Goal: Information Seeking & Learning: Learn about a topic

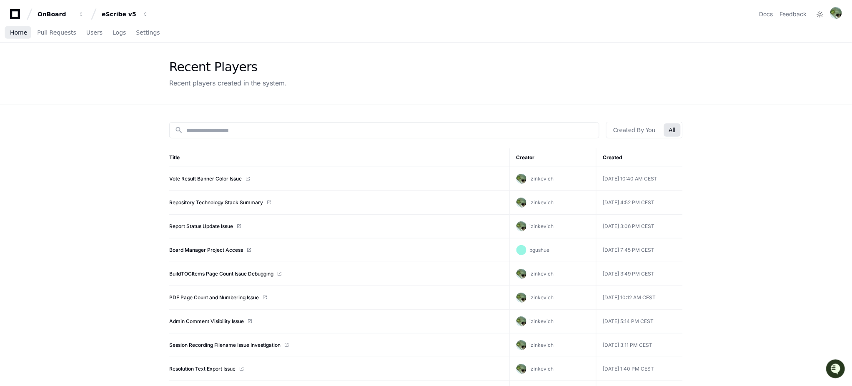
drag, startPoint x: 0, startPoint y: 0, endPoint x: 14, endPoint y: 33, distance: 35.5
click at [14, 33] on span "Home" at bounding box center [18, 32] width 17 height 5
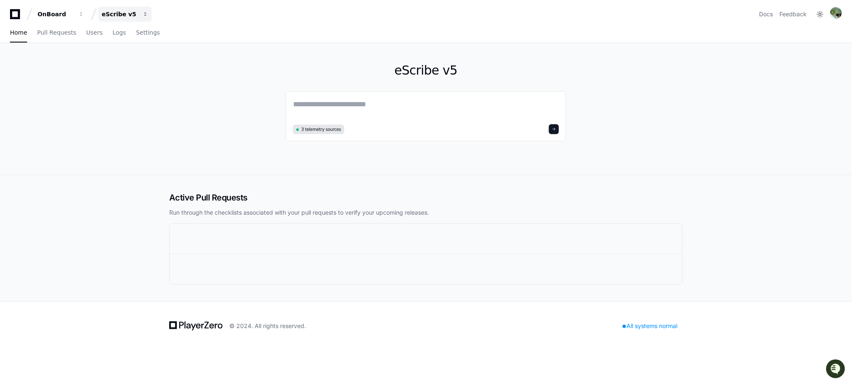
click at [73, 13] on div "eScribe v5" at bounding box center [56, 14] width 36 height 8
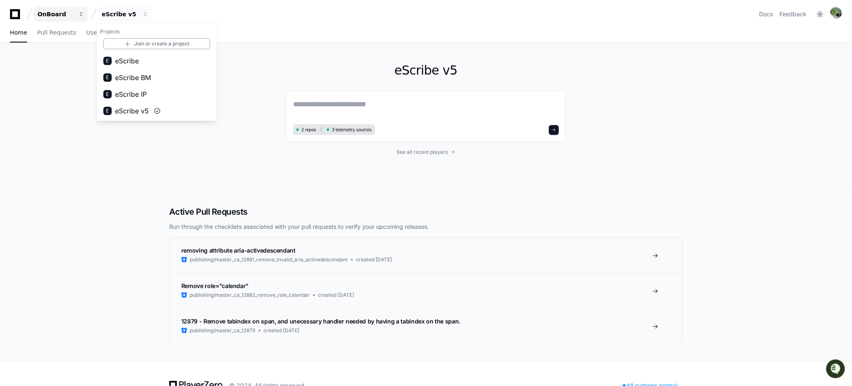
click at [68, 14] on div "OnBoard" at bounding box center [56, 14] width 36 height 8
click at [178, 153] on div "eScribe v5 2 repos 3 telemetry sources See all recent players" at bounding box center [425, 116] width 533 height 146
click at [63, 38] on link "Pull Requests" at bounding box center [56, 32] width 39 height 19
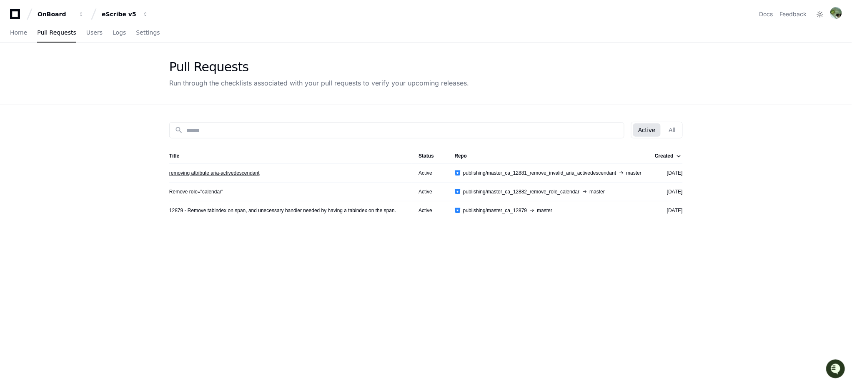
click at [214, 172] on link "removing attribute aria-activedescendant" at bounding box center [214, 173] width 90 height 7
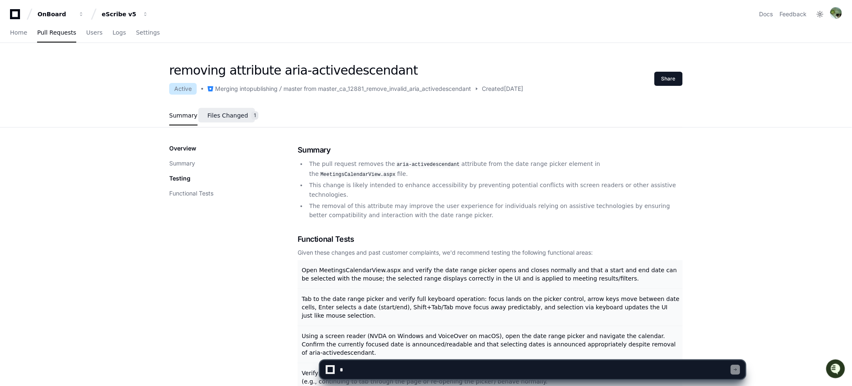
click at [212, 118] on span "Files Changed" at bounding box center [228, 115] width 41 height 5
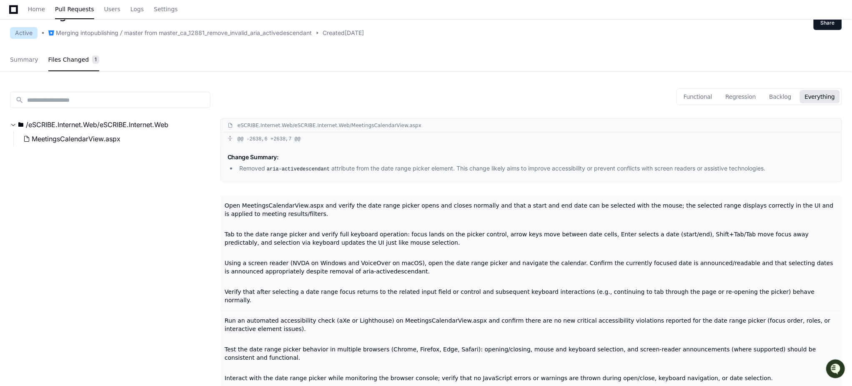
scroll to position [55, 0]
click at [27, 63] on span "Summary" at bounding box center [24, 60] width 28 height 5
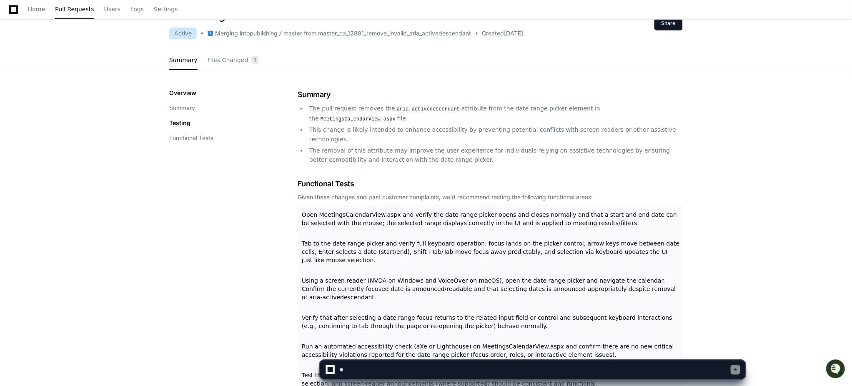
scroll to position [0, 0]
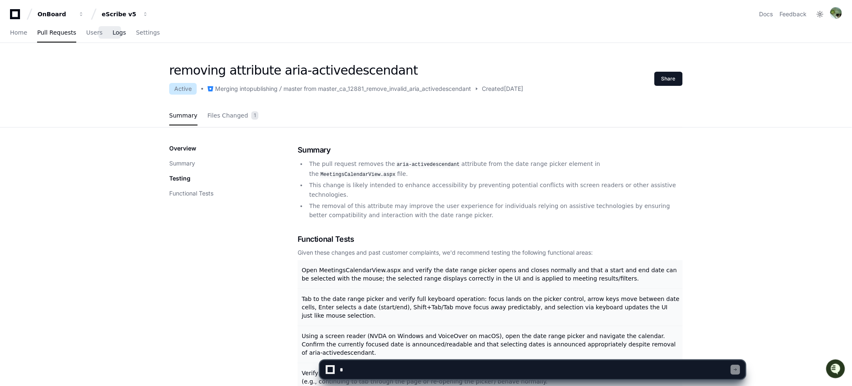
click at [113, 34] on span "Logs" at bounding box center [119, 32] width 13 height 5
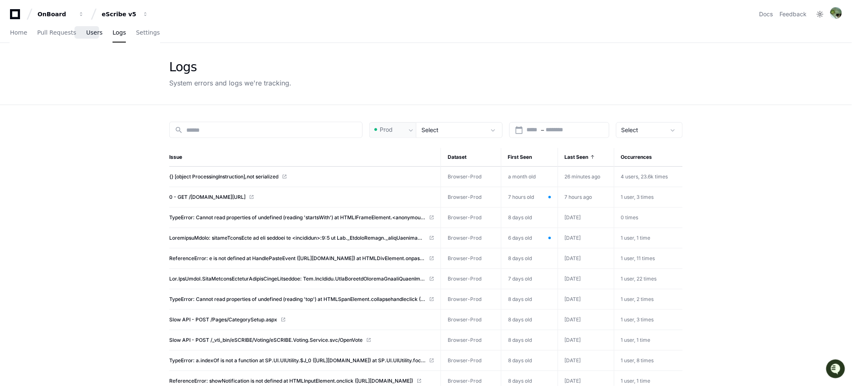
click at [86, 34] on span "Users" at bounding box center [94, 32] width 16 height 5
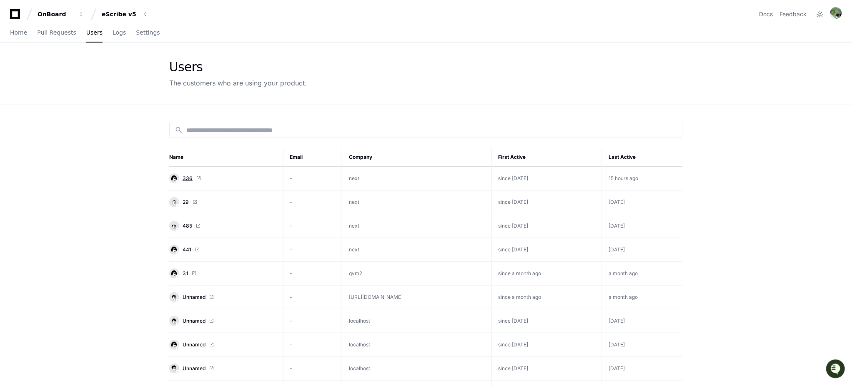
click at [185, 178] on span "336" at bounding box center [188, 178] width 10 height 7
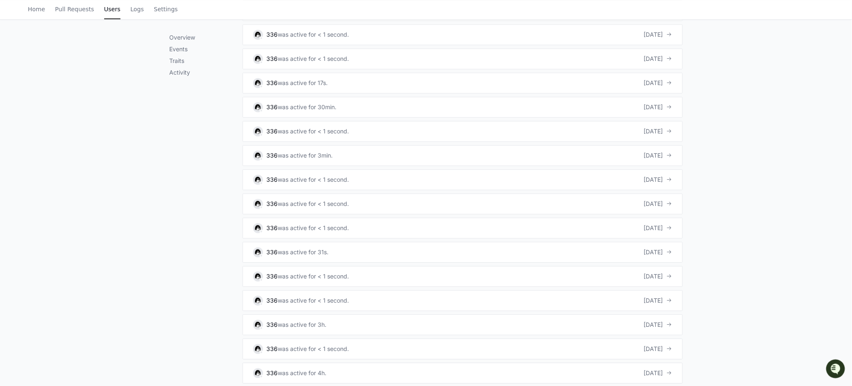
scroll to position [432, 0]
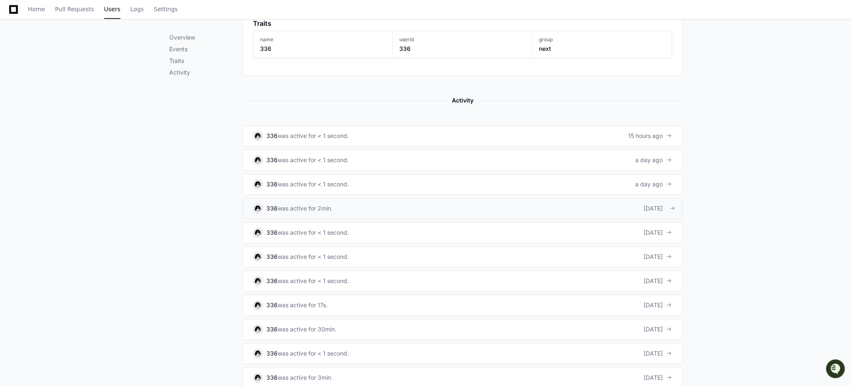
click at [337, 205] on link "336 was active for 2min. [DATE]" at bounding box center [463, 208] width 440 height 21
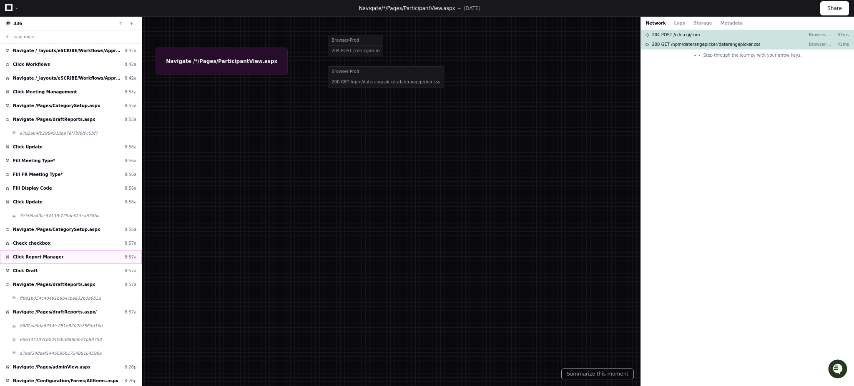
click at [52, 45] on div "Load more Navigate /_layouts/eSCRIBE/Workflows/Approval/ReportSettings/ReportSe…" at bounding box center [71, 208] width 142 height 356
click at [51, 52] on span "Navigate /_layouts/eSCRIBE/Workflows/Approval/ReportSettings/ReportSettings.aspx" at bounding box center [67, 51] width 108 height 6
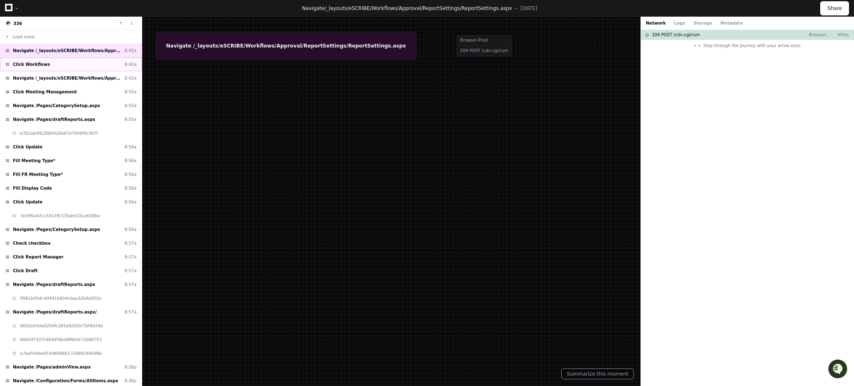
click at [49, 65] on div "Click Workflows 8:42a" at bounding box center [71, 65] width 142 height 14
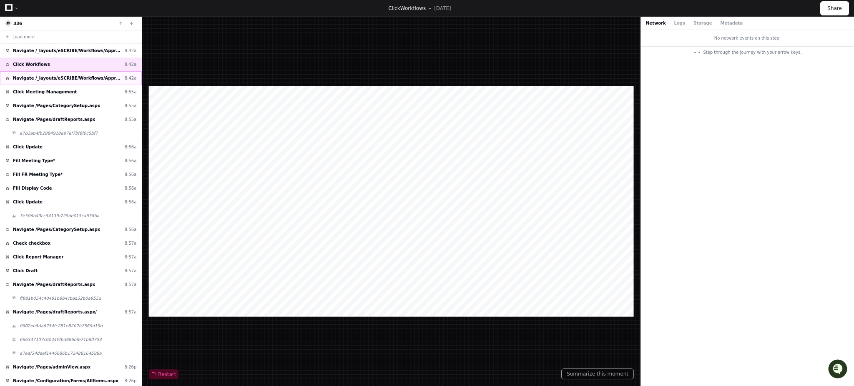
click at [48, 73] on div "Navigate /_layouts/eSCRIBE/Workflows/Approval/ReportApprovers/ApprovalGroupList…" at bounding box center [71, 78] width 142 height 14
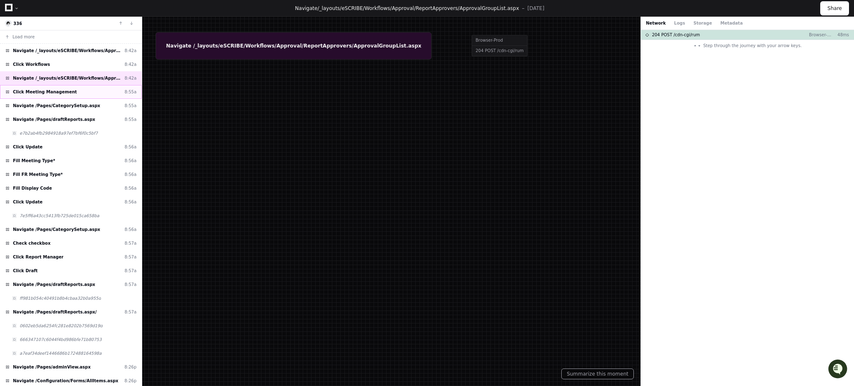
click at [47, 85] on div "Click Meeting Management 8:55a" at bounding box center [71, 92] width 142 height 14
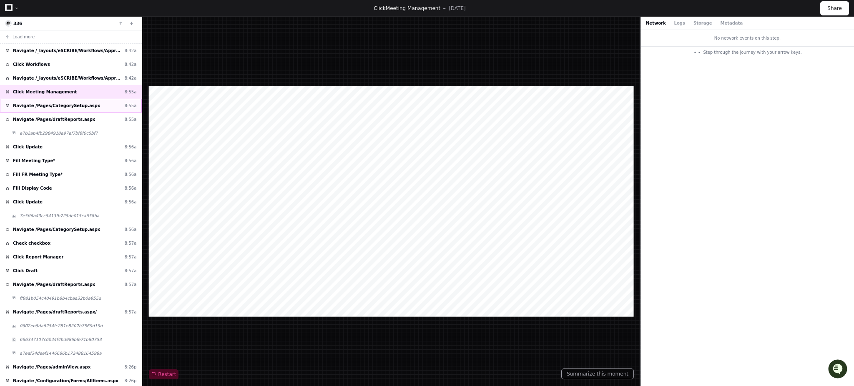
click at [49, 100] on div "Navigate /Pages/CategorySetup.aspx 8:55a" at bounding box center [71, 106] width 142 height 14
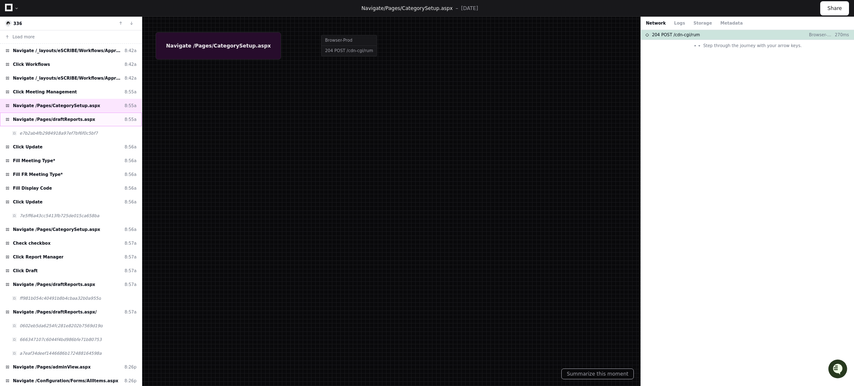
click at [47, 123] on div "Navigate /Pages/draftReports.aspx 8:55a" at bounding box center [71, 120] width 142 height 14
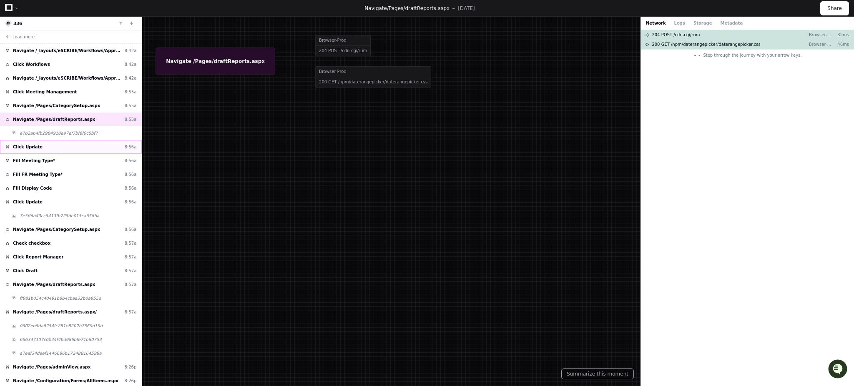
click at [47, 145] on div "Click Update 8:56a" at bounding box center [71, 147] width 142 height 14
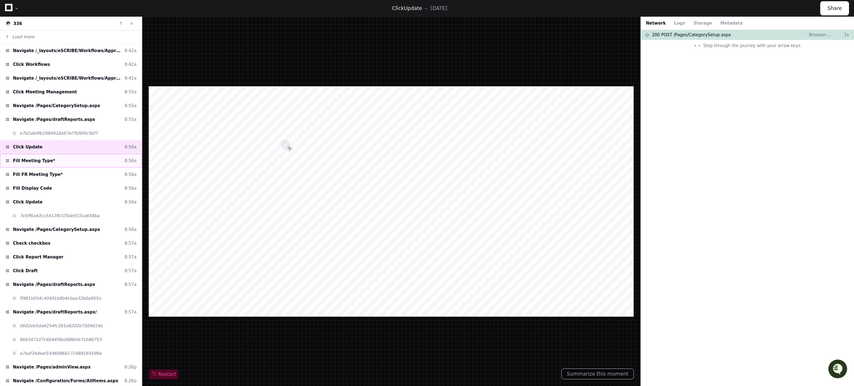
click at [32, 158] on span "Fill Meeting Type*" at bounding box center [34, 161] width 42 height 6
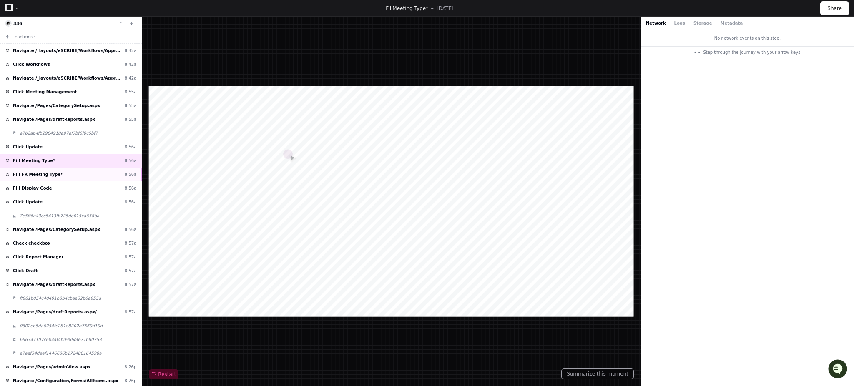
click at [42, 174] on span "Fill FR Meeting Type*" at bounding box center [38, 174] width 50 height 6
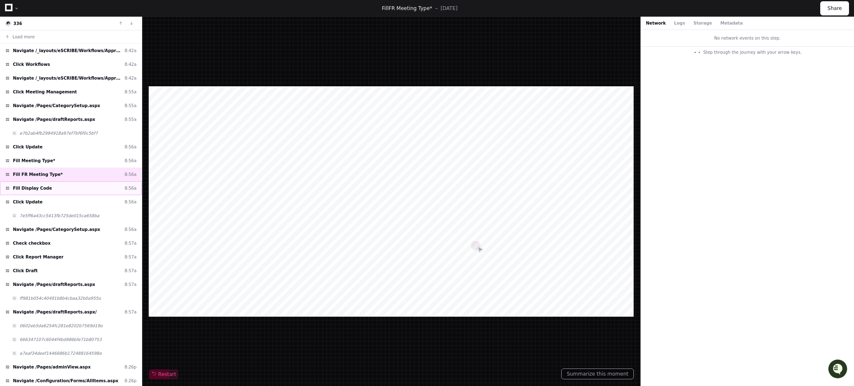
click at [58, 186] on div "Fill Display Code 8:56a" at bounding box center [71, 188] width 142 height 14
click at [52, 199] on div "Click Update 8:56a" at bounding box center [71, 202] width 142 height 14
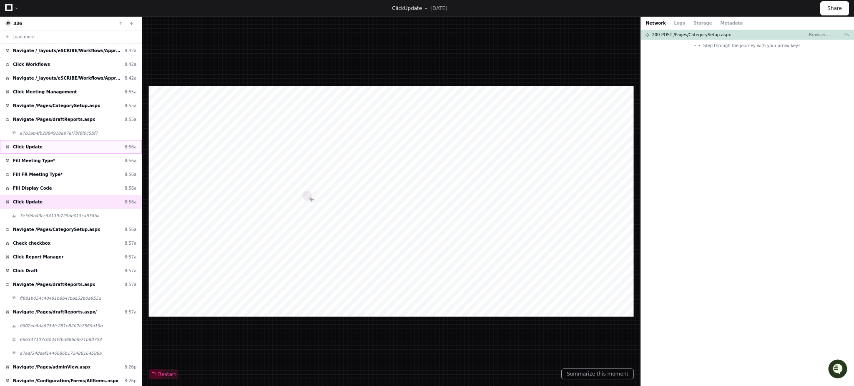
click at [49, 152] on div "Click Update 8:56a" at bounding box center [71, 147] width 142 height 14
click at [61, 161] on div "Fill Meeting Type* 8:56a" at bounding box center [71, 161] width 142 height 14
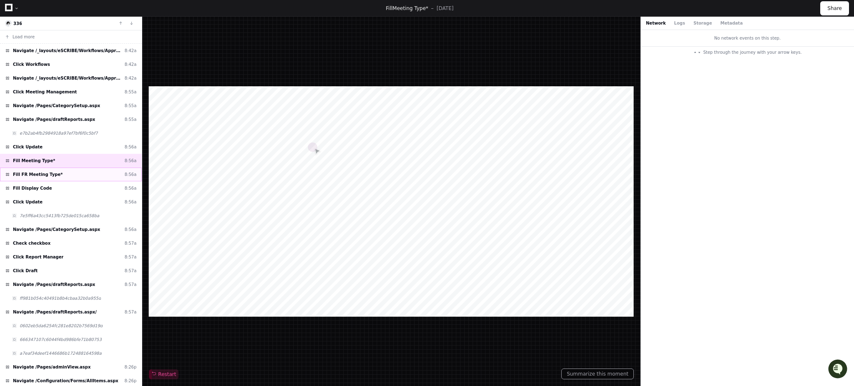
click at [65, 171] on div "Fill FR Meeting Type* 8:56a" at bounding box center [71, 175] width 142 height 14
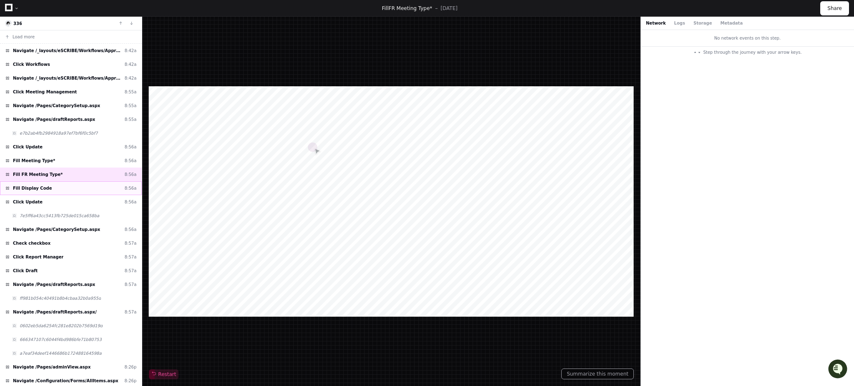
click at [43, 193] on div "Fill Display Code 8:56a" at bounding box center [71, 188] width 142 height 14
click at [40, 199] on div "Click Update 8:56a" at bounding box center [71, 202] width 142 height 14
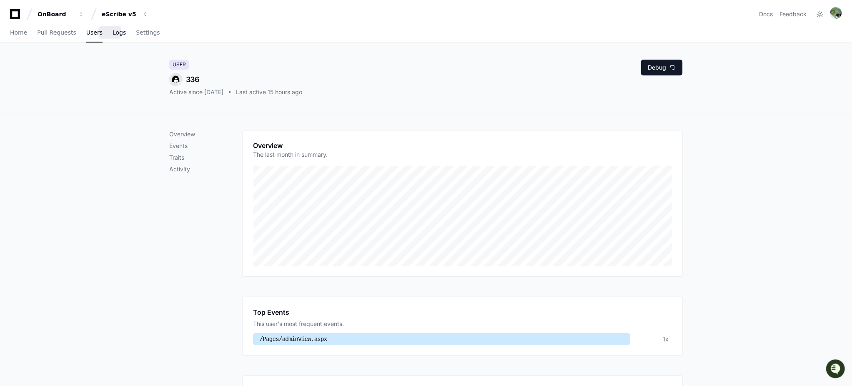
click at [113, 31] on span "Logs" at bounding box center [119, 32] width 13 height 5
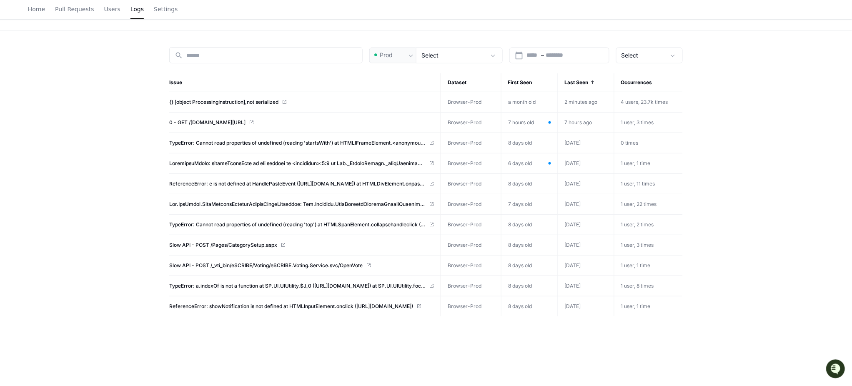
scroll to position [55, 0]
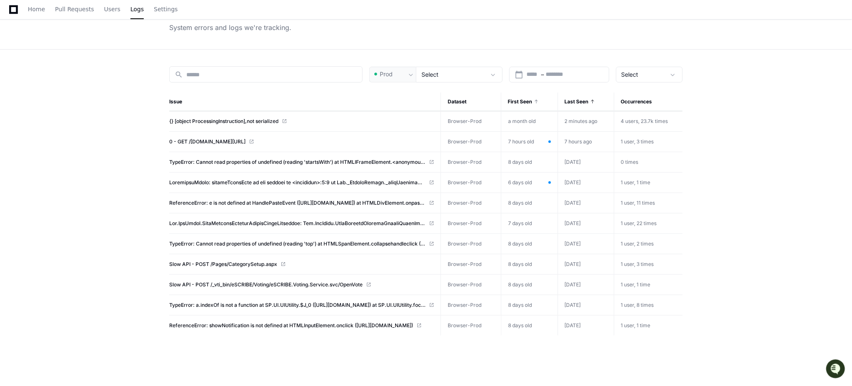
click at [530, 104] on th "First Seen" at bounding box center [529, 102] width 57 height 19
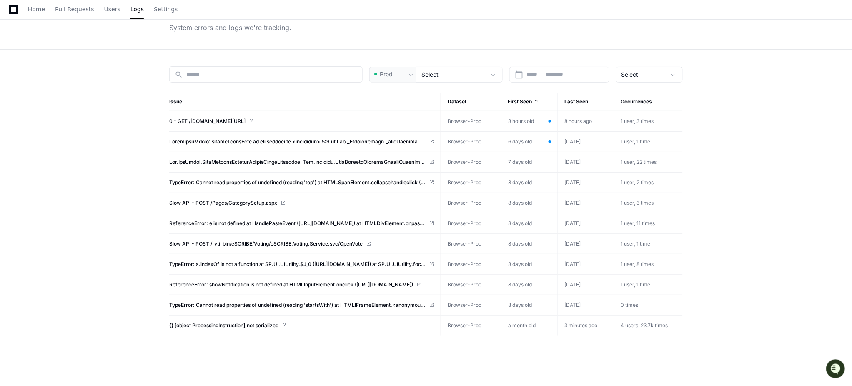
click at [531, 98] on span "First Seen" at bounding box center [520, 101] width 24 height 7
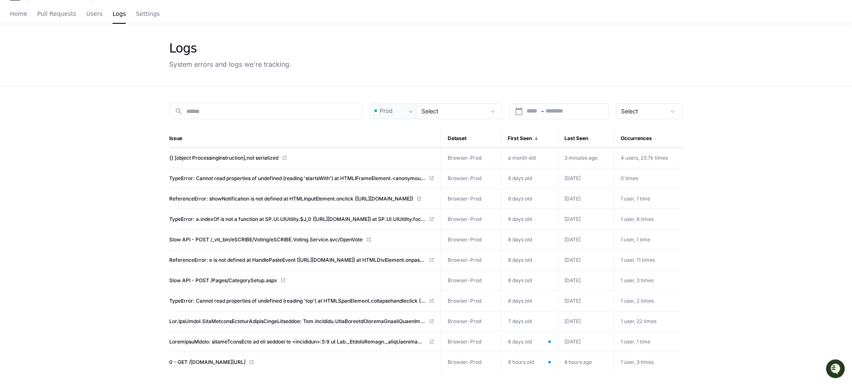
scroll to position [0, 0]
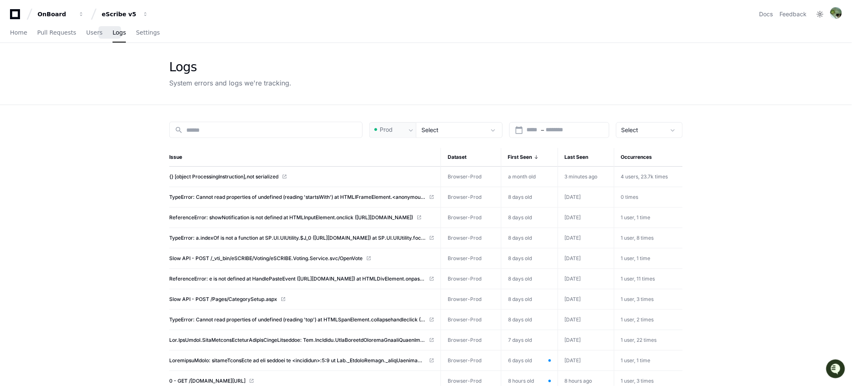
click at [124, 37] on div "Home Pull Requests Users Logs Settings" at bounding box center [85, 32] width 150 height 19
click at [136, 34] on span "Settings" at bounding box center [148, 32] width 24 height 5
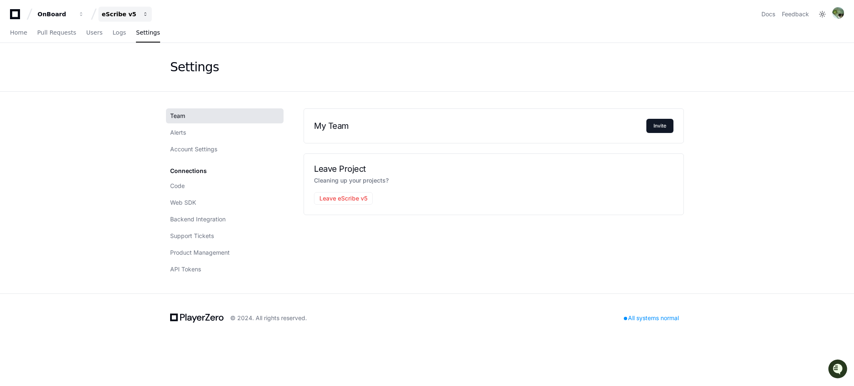
click at [73, 15] on div "eScribe v5" at bounding box center [56, 14] width 36 height 8
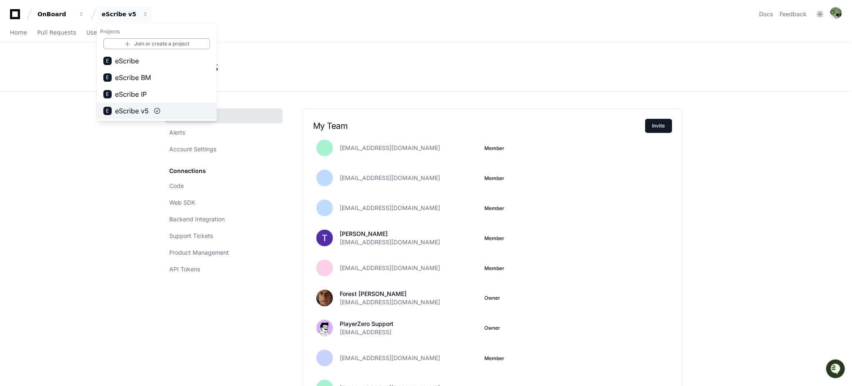
click at [132, 114] on span "eScribe v5" at bounding box center [132, 111] width 34 height 10
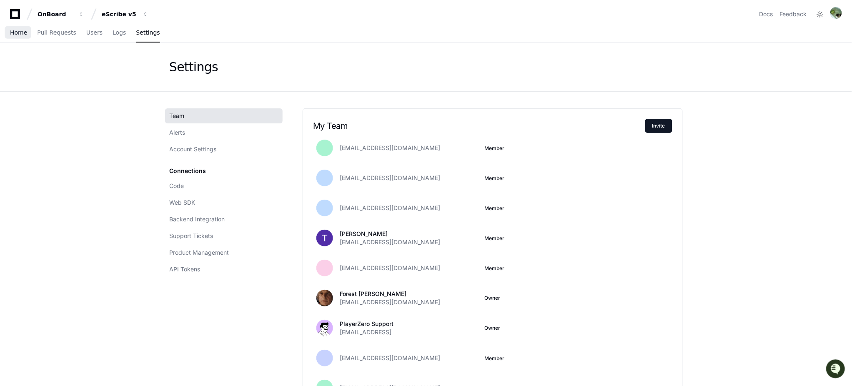
click at [20, 30] on span "Home" at bounding box center [18, 32] width 17 height 5
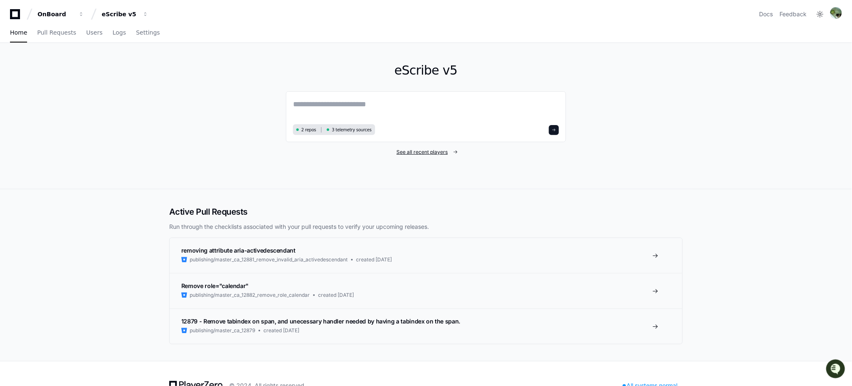
click at [421, 151] on span "See all recent players" at bounding box center [422, 152] width 51 height 7
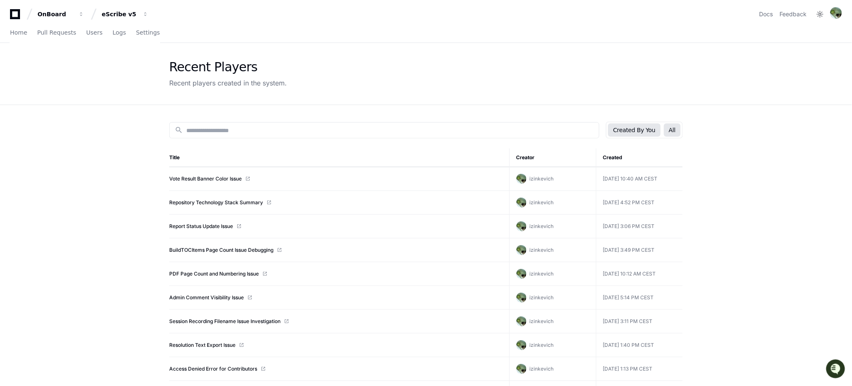
click at [676, 129] on button "All" at bounding box center [672, 129] width 17 height 13
